Goal: Transaction & Acquisition: Purchase product/service

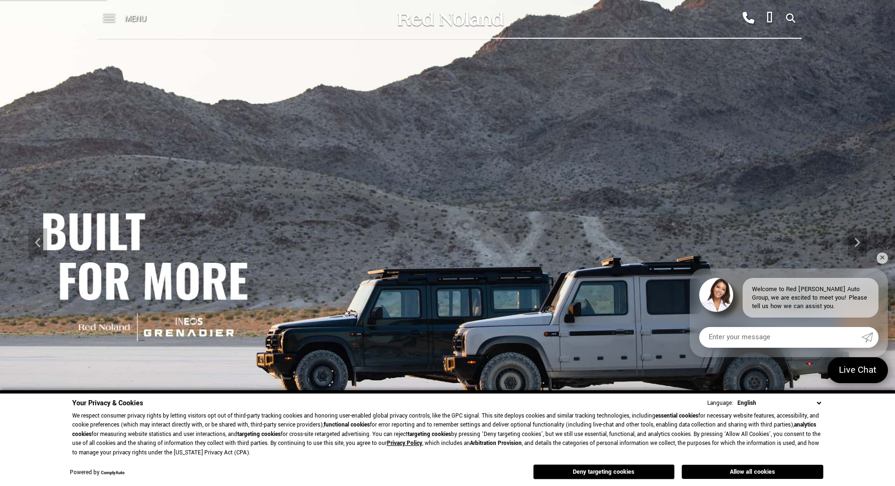
scroll to position [235, 0]
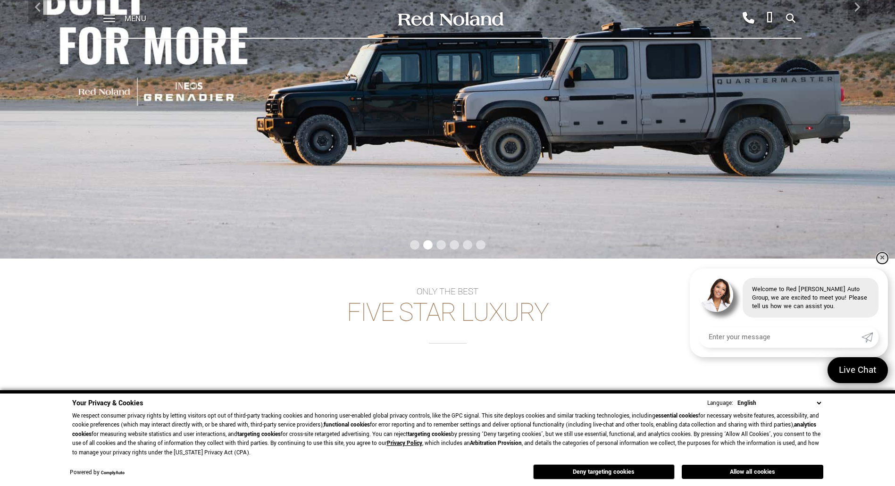
click at [882, 257] on link "✕" at bounding box center [881, 257] width 11 height 11
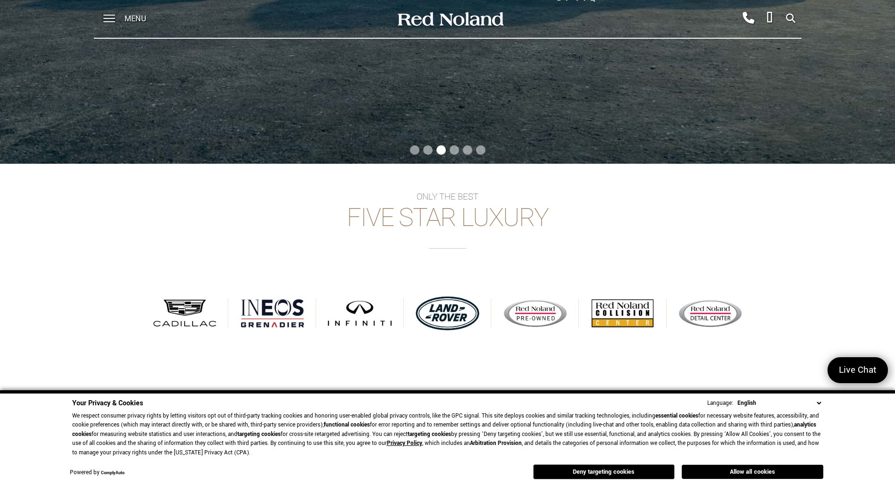
scroll to position [377, 0]
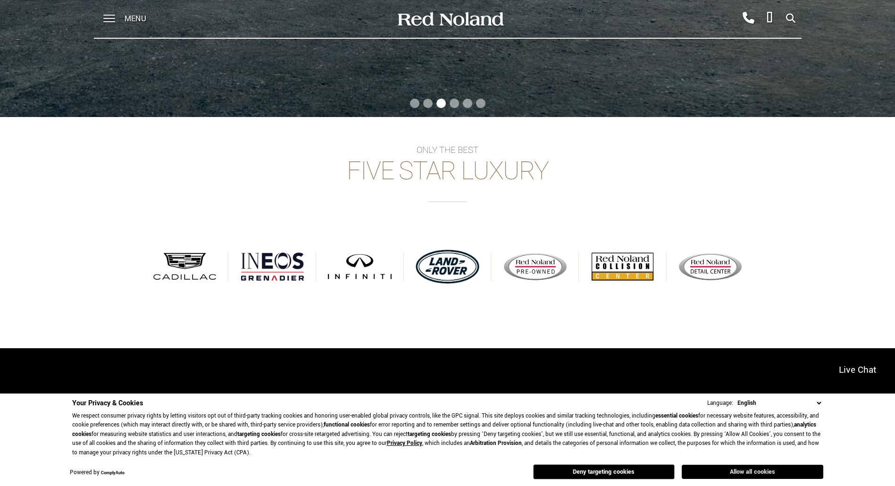
click at [760, 468] on button "Allow all cookies" at bounding box center [751, 472] width 141 height 14
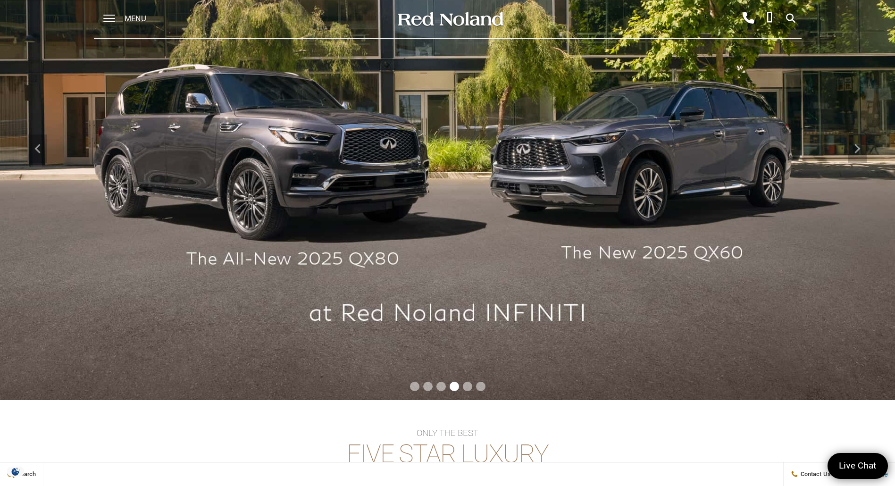
scroll to position [0, 0]
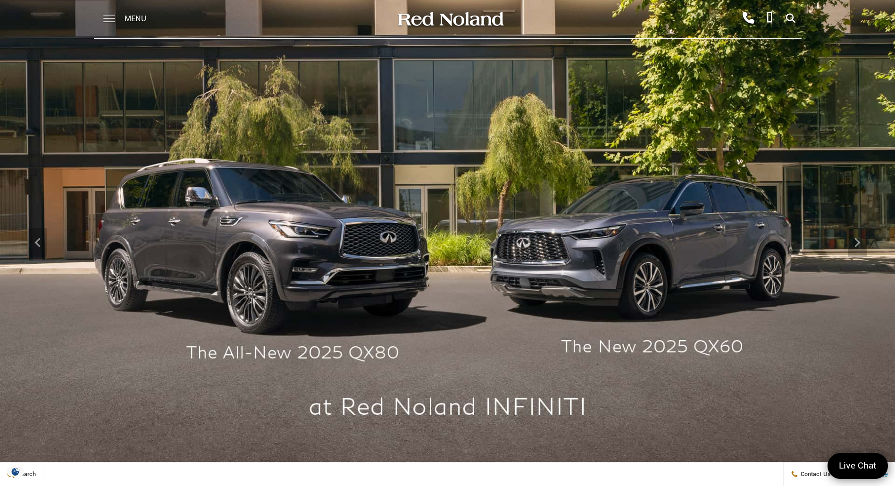
click at [106, 16] on span at bounding box center [109, 15] width 12 height 1
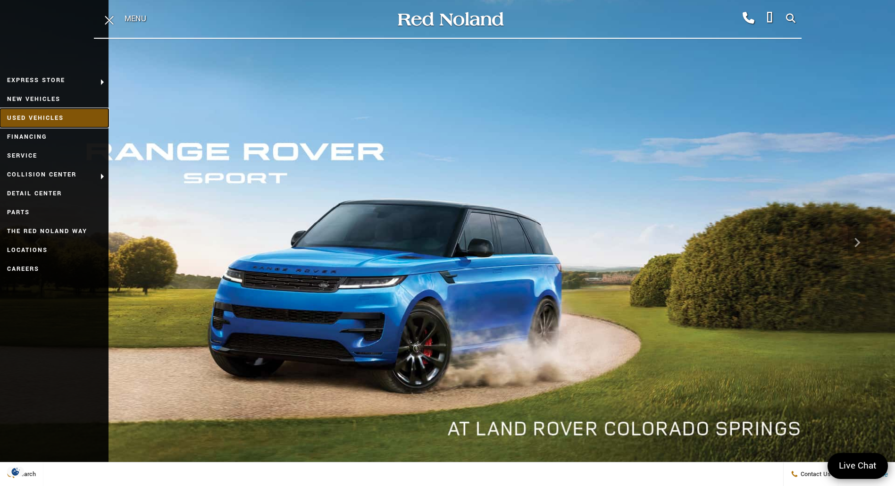
click at [46, 116] on link "Used Vehicles" at bounding box center [54, 117] width 108 height 19
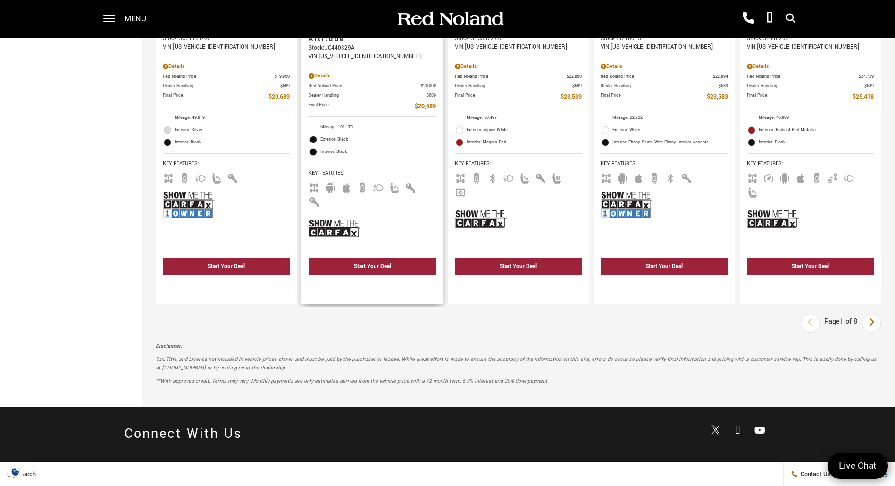
scroll to position [1698, 0]
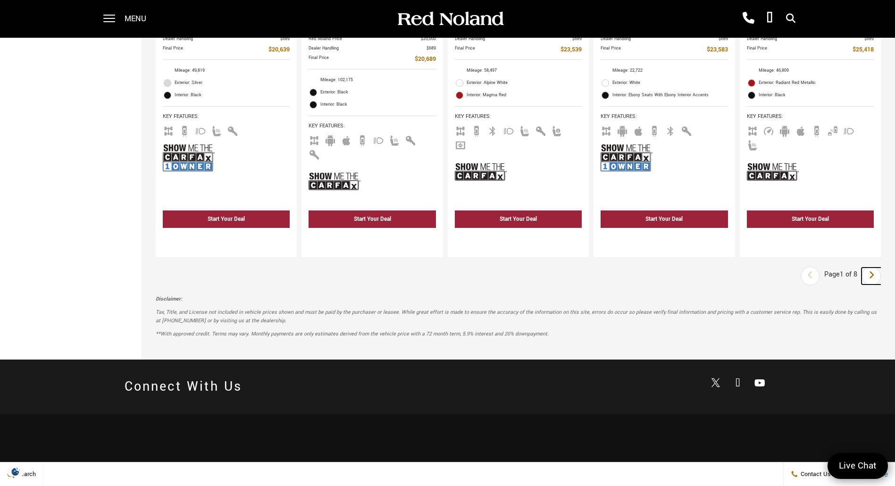
click at [874, 267] on link "Next" at bounding box center [871, 275] width 20 height 17
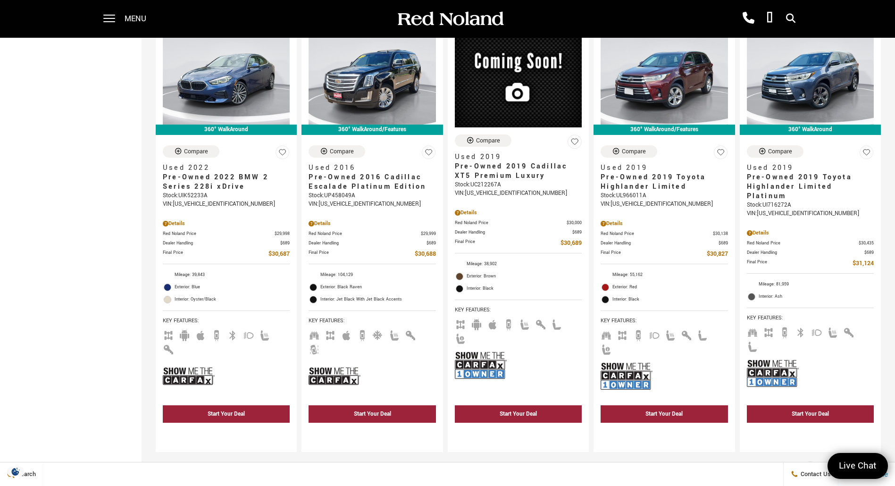
scroll to position [1698, 0]
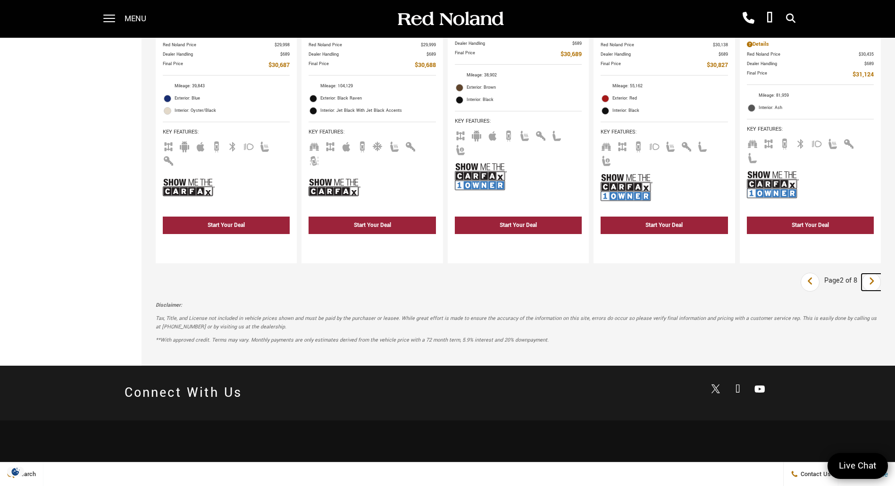
click at [874, 274] on icon "next page" at bounding box center [871, 281] width 6 height 15
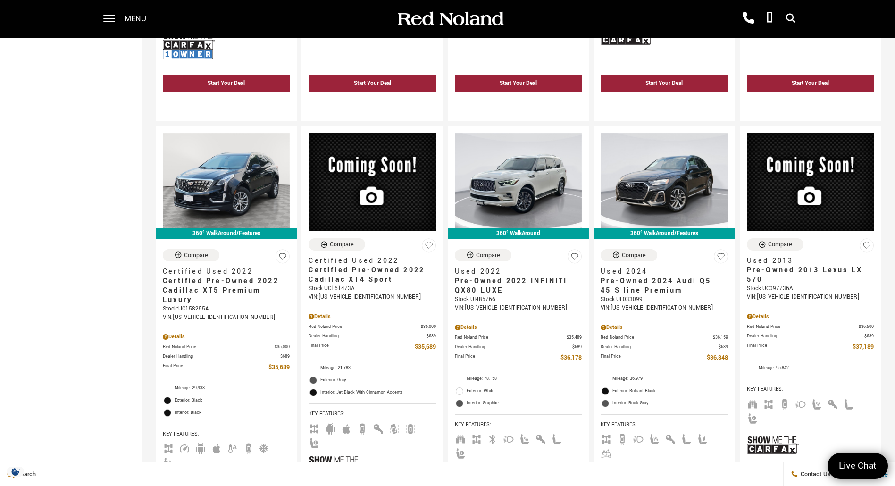
scroll to position [1556, 0]
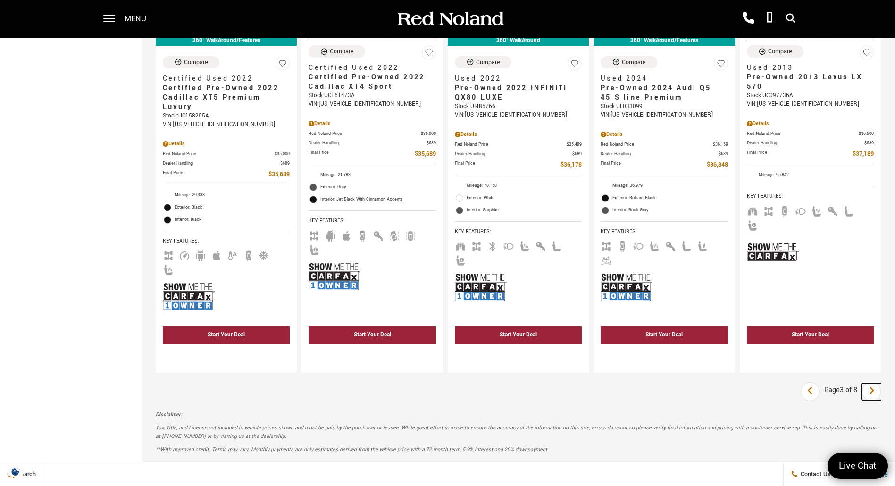
click at [872, 383] on link "Next" at bounding box center [871, 391] width 20 height 17
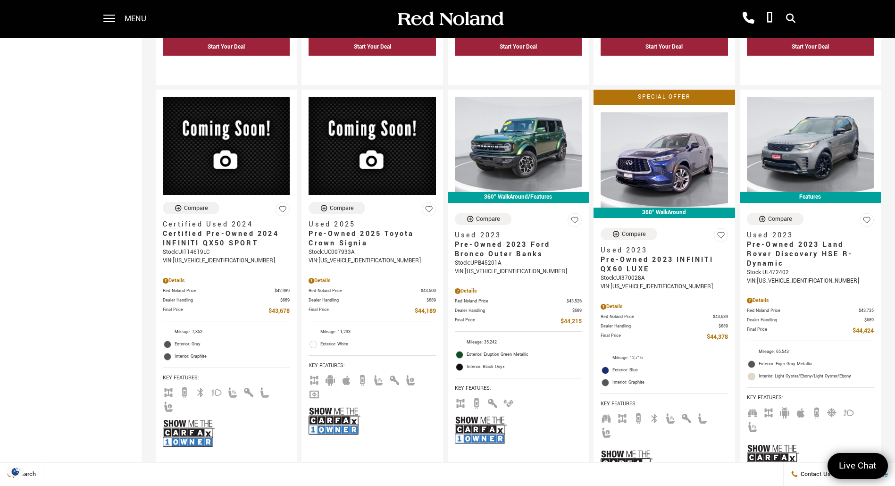
scroll to position [1603, 0]
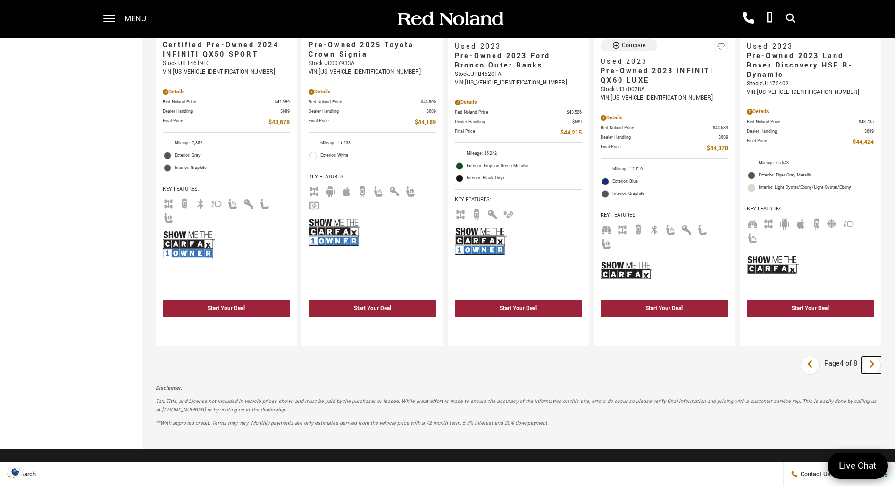
click at [874, 357] on icon "next page" at bounding box center [871, 364] width 6 height 15
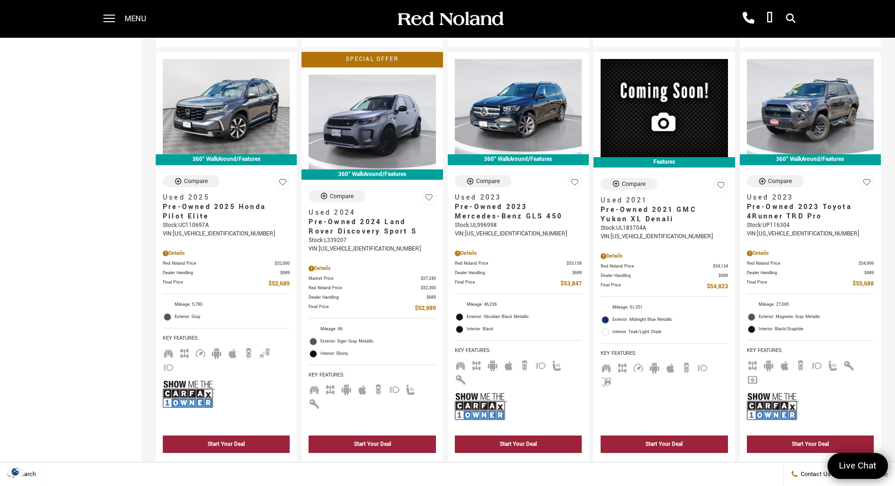
scroll to position [1698, 0]
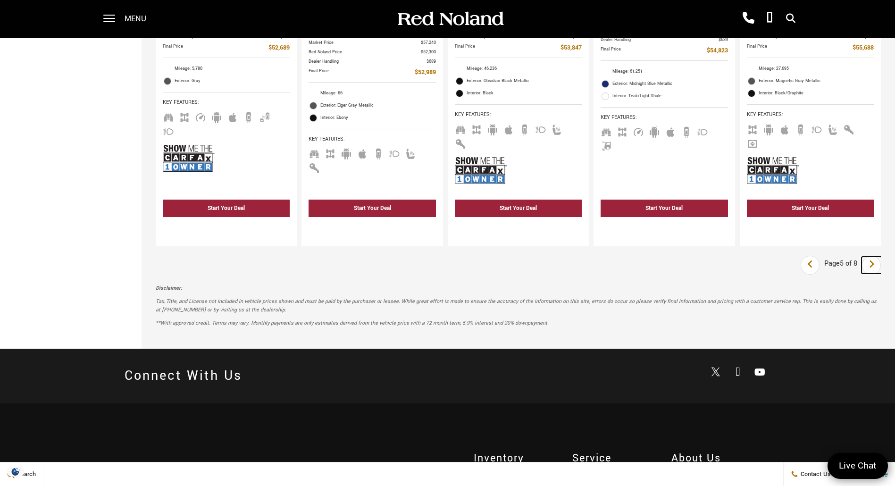
click at [874, 257] on icon "next page" at bounding box center [871, 264] width 6 height 15
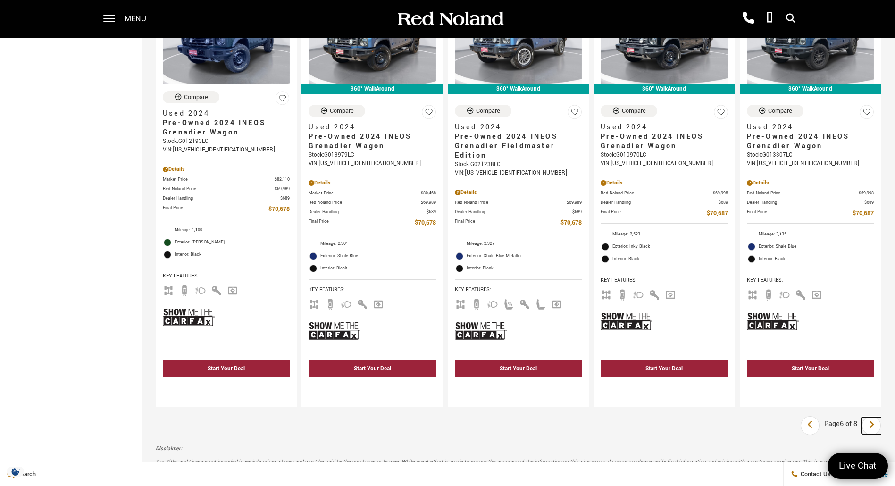
scroll to position [1603, 0]
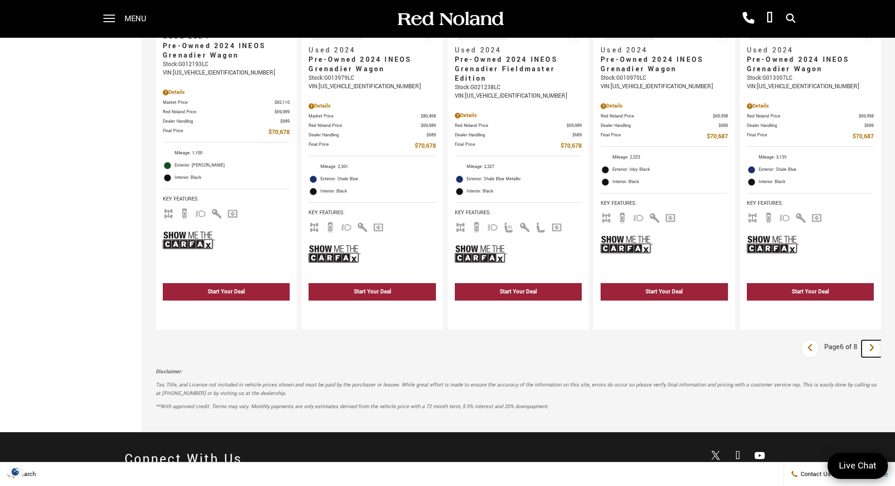
click at [881, 340] on link "Next" at bounding box center [871, 348] width 20 height 17
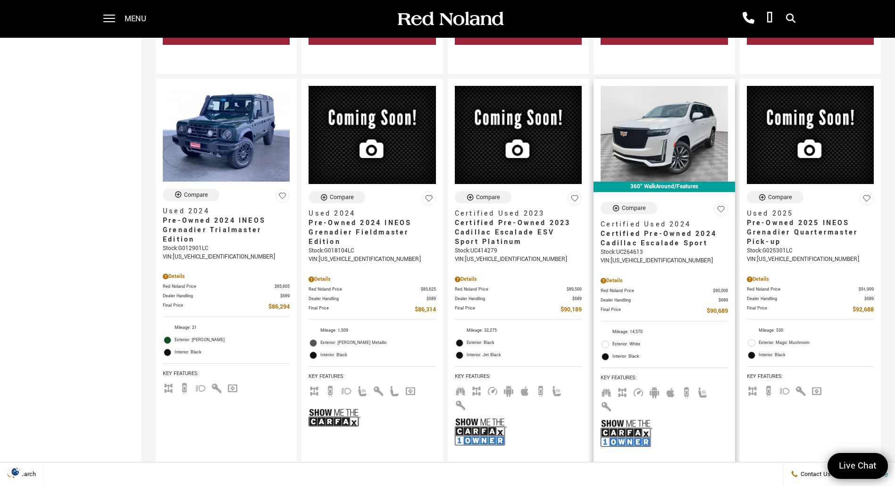
scroll to position [1651, 0]
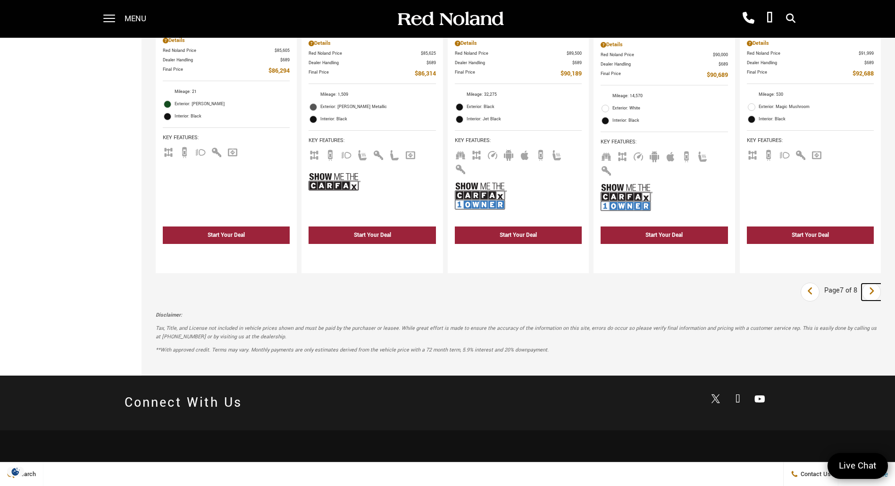
click at [872, 283] on link "Next" at bounding box center [871, 291] width 20 height 17
